Goal: Information Seeking & Learning: Learn about a topic

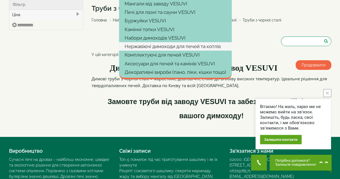
scroll to position [28, 0]
click at [136, 47] on link "Нержавіючі димоходи для печей та котлів" at bounding box center [175, 46] width 113 height 8
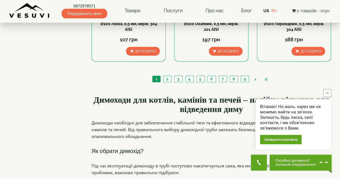
scroll to position [679, 0]
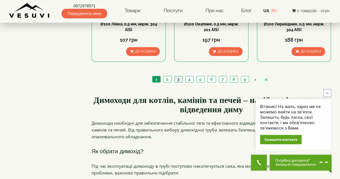
click at [177, 76] on link "3" at bounding box center [179, 79] width 8 height 6
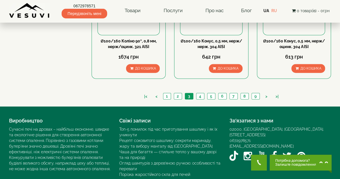
scroll to position [651, 0]
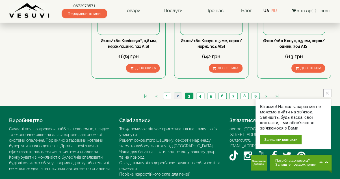
click at [178, 93] on link "2" at bounding box center [178, 96] width 8 height 6
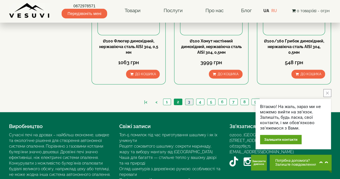
scroll to position [651, 0]
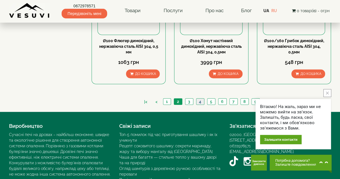
click at [202, 99] on link "4" at bounding box center [200, 102] width 8 height 6
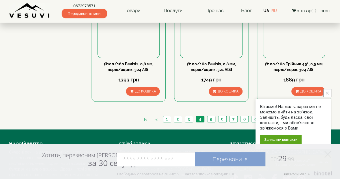
scroll to position [627, 0]
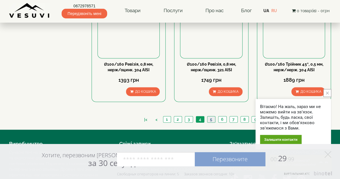
click at [211, 117] on link "5" at bounding box center [211, 120] width 8 height 6
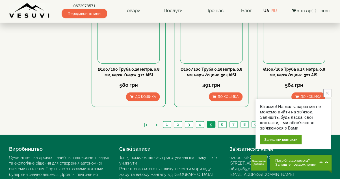
scroll to position [622, 0]
click at [222, 122] on link "6" at bounding box center [222, 125] width 8 height 6
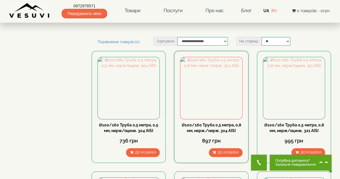
scroll to position [85, 0]
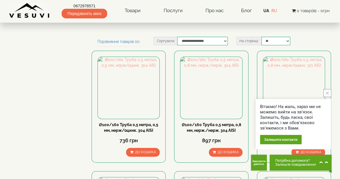
click at [326, 95] on button "close button" at bounding box center [328, 93] width 8 height 8
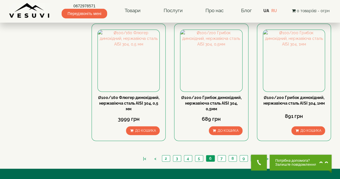
scroll to position [594, 0]
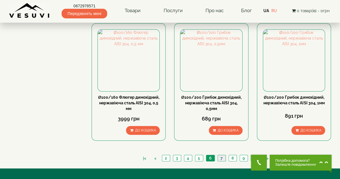
click at [220, 155] on link "7" at bounding box center [222, 158] width 8 height 6
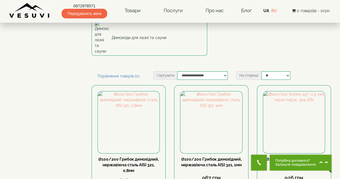
type input "***"
type input "*****"
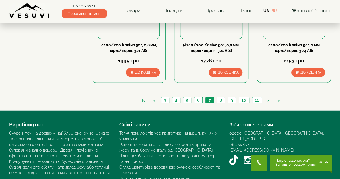
scroll to position [661, 0]
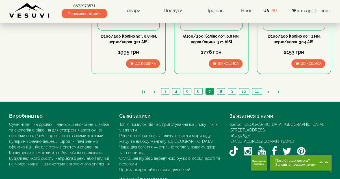
click at [221, 89] on link "8" at bounding box center [221, 92] width 8 height 6
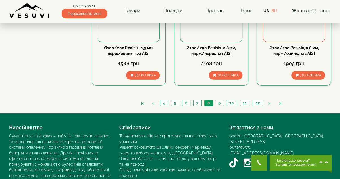
scroll to position [655, 0]
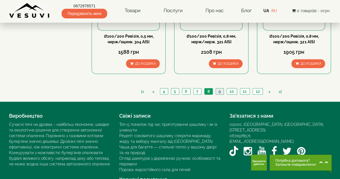
click at [220, 89] on link "9" at bounding box center [220, 92] width 8 height 6
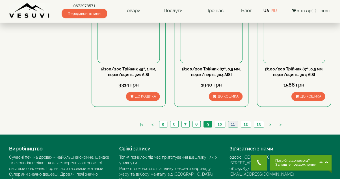
scroll to position [623, 0]
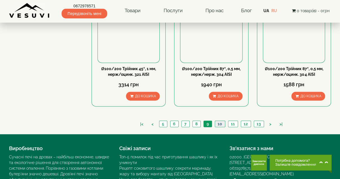
click at [220, 121] on link "10" at bounding box center [220, 124] width 10 height 6
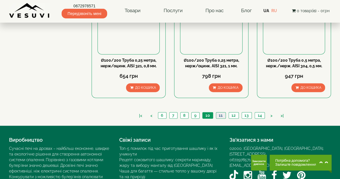
scroll to position [631, 0]
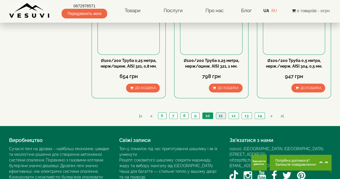
click at [220, 113] on link "11" at bounding box center [221, 116] width 10 height 6
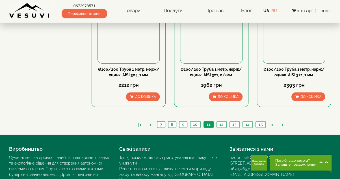
scroll to position [622, 0]
click at [222, 122] on link "12" at bounding box center [222, 125] width 10 height 6
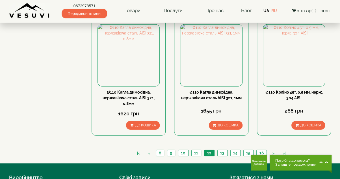
scroll to position [622, 0]
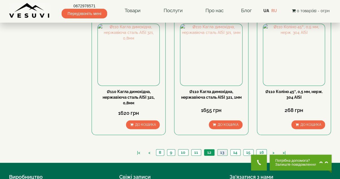
click at [224, 150] on link "13" at bounding box center [223, 153] width 10 height 6
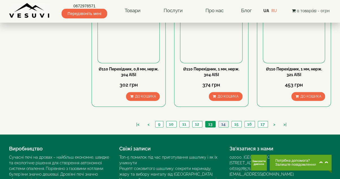
scroll to position [623, 0]
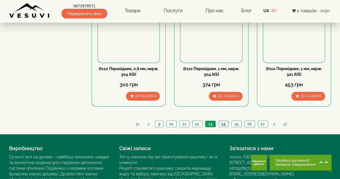
click at [223, 121] on link "14" at bounding box center [224, 124] width 10 height 6
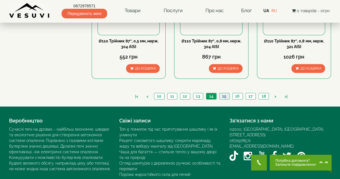
scroll to position [651, 0]
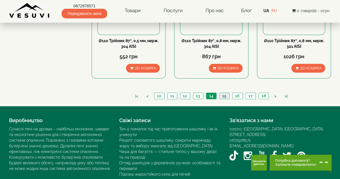
click at [223, 93] on link "15" at bounding box center [225, 96] width 10 height 6
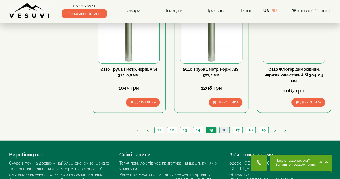
scroll to position [622, 0]
click at [224, 127] on link "16" at bounding box center [225, 130] width 10 height 6
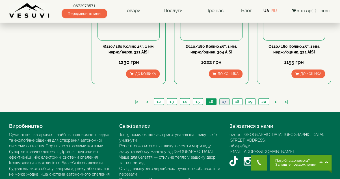
scroll to position [651, 0]
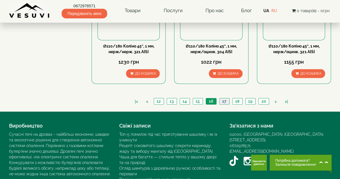
click at [224, 98] on link "17" at bounding box center [225, 101] width 10 height 6
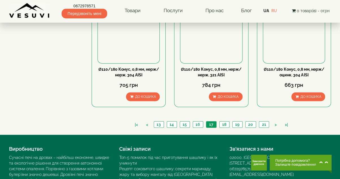
scroll to position [622, 0]
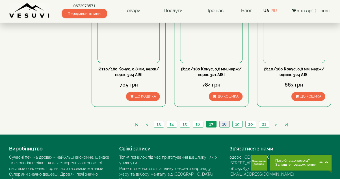
click at [224, 121] on link "18" at bounding box center [225, 124] width 10 height 6
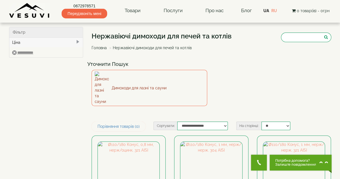
click at [115, 80] on link "Димоходи для лазні та сауни" at bounding box center [150, 88] width 116 height 36
